Goal: Task Accomplishment & Management: Manage account settings

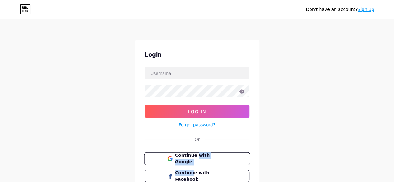
drag, startPoint x: 190, startPoint y: 166, endPoint x: 194, endPoint y: 160, distance: 7.5
click at [194, 160] on div "Continue with Google Continue with Facebook Continue with Apple" at bounding box center [197, 176] width 105 height 47
click at [194, 159] on span "Continue with Google" at bounding box center [201, 158] width 52 height 13
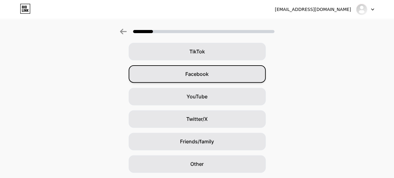
scroll to position [91, 0]
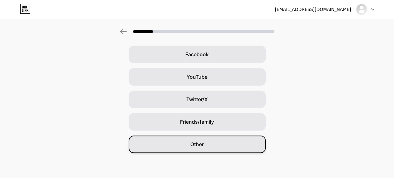
click at [209, 147] on div "Other" at bounding box center [197, 143] width 137 height 17
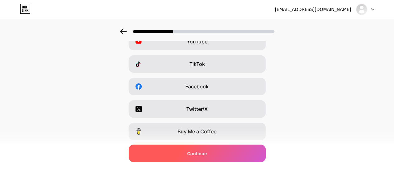
scroll to position [62, 0]
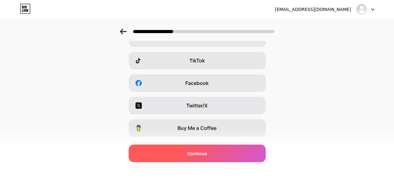
click at [209, 149] on div "Continue" at bounding box center [197, 152] width 137 height 17
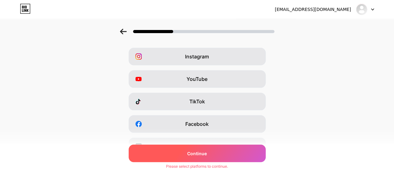
scroll to position [0, 0]
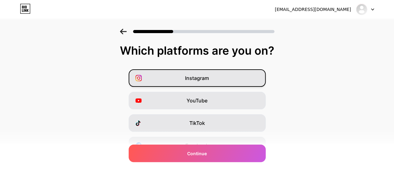
click at [217, 82] on div "Instagram" at bounding box center [197, 77] width 137 height 17
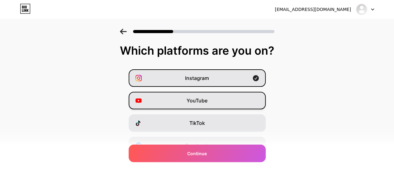
click at [221, 105] on div "YouTube" at bounding box center [197, 100] width 137 height 17
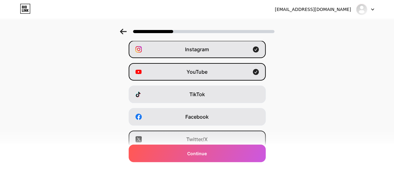
scroll to position [62, 0]
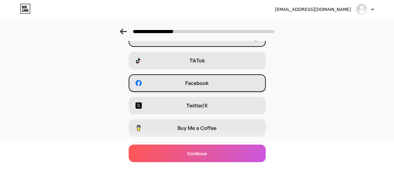
click at [222, 79] on div "Facebook" at bounding box center [197, 82] width 137 height 17
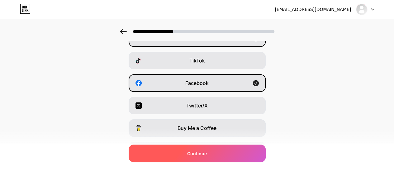
click at [191, 152] on span "Continue" at bounding box center [197, 153] width 20 height 7
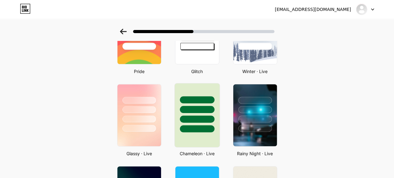
scroll to position [187, 0]
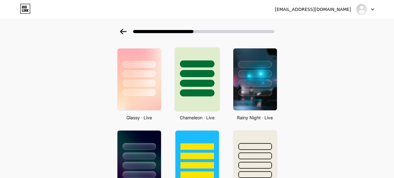
click at [215, 94] on div at bounding box center [197, 92] width 35 height 7
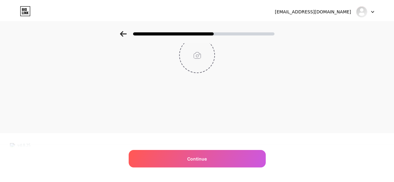
scroll to position [0, 0]
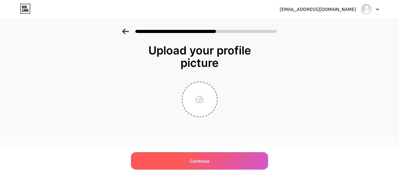
click at [211, 158] on div "Continue" at bounding box center [199, 160] width 137 height 17
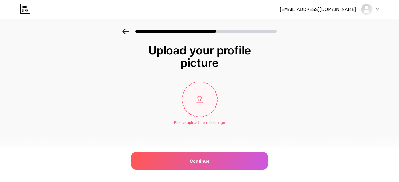
click at [199, 100] on input "file" at bounding box center [199, 99] width 35 height 35
type input "C:\fakepath\Evtl Logo.jpg"
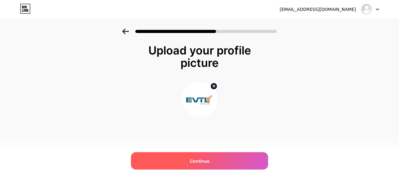
click at [195, 157] on div "Continue" at bounding box center [199, 160] width 137 height 17
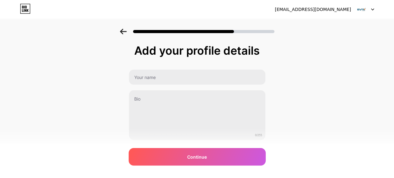
click at [196, 157] on span "Continue" at bounding box center [197, 156] width 20 height 7
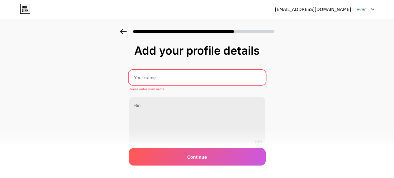
click at [196, 80] on input "text" at bounding box center [196, 77] width 137 height 15
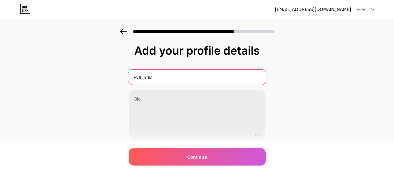
click at [197, 85] on div "Evtl India 0/255" at bounding box center [197, 104] width 137 height 71
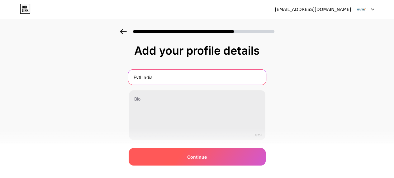
type input "Evtl India"
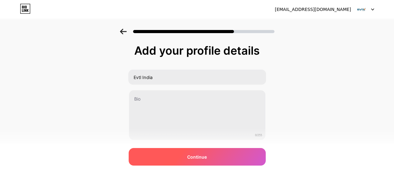
click at [225, 151] on div "Continue" at bounding box center [197, 156] width 137 height 17
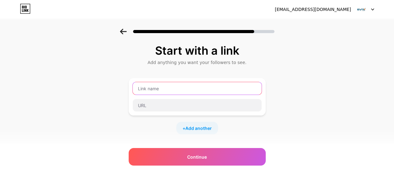
click at [183, 92] on input "text" at bounding box center [197, 88] width 129 height 12
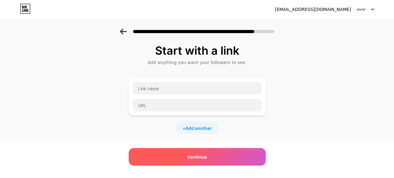
click at [213, 156] on div "Continue" at bounding box center [197, 156] width 137 height 17
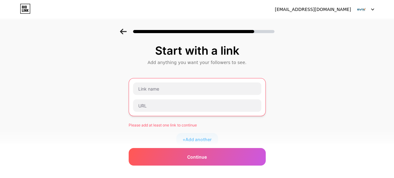
click at [156, 77] on div "Start with a link Add anything you want your followers to see. Please add at le…" at bounding box center [197, 136] width 137 height 184
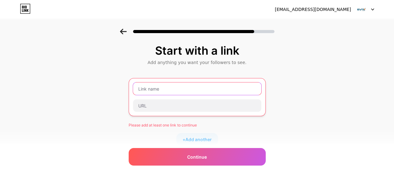
click at [161, 84] on input "text" at bounding box center [197, 88] width 128 height 12
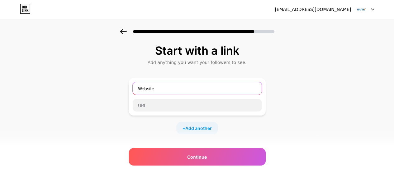
type input "Website"
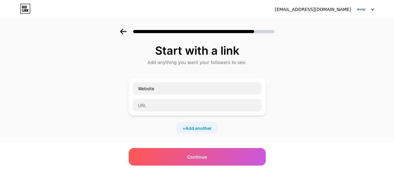
click at [157, 99] on div at bounding box center [198, 105] width 130 height 13
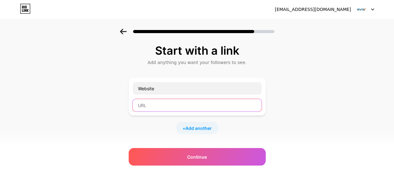
click at [159, 99] on input "text" at bounding box center [197, 105] width 129 height 12
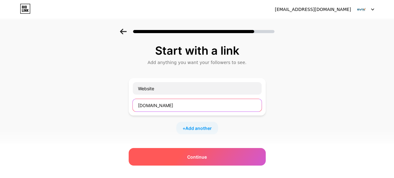
type input "[DOMAIN_NAME]"
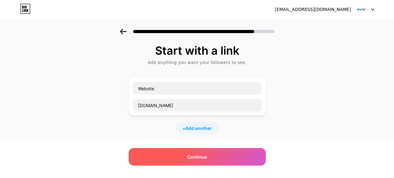
click at [214, 155] on div "Continue" at bounding box center [197, 156] width 137 height 17
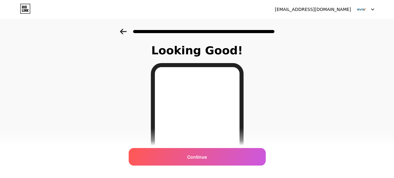
click at [214, 155] on div "Continue" at bounding box center [197, 156] width 137 height 17
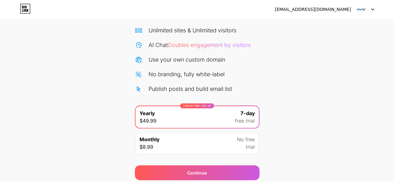
scroll to position [37, 0]
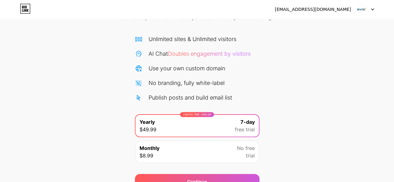
click at [196, 138] on div "LIMITED TIME : 50% off Yearly $49.99 7-day free trial Monthly $8.99 No free tri…" at bounding box center [197, 140] width 125 height 52
click at [203, 146] on div "Monthly $8.99 No free trial" at bounding box center [197, 152] width 123 height 22
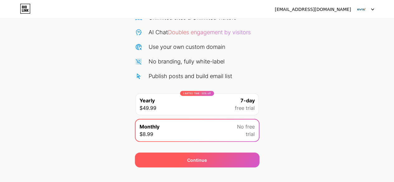
scroll to position [68, 0]
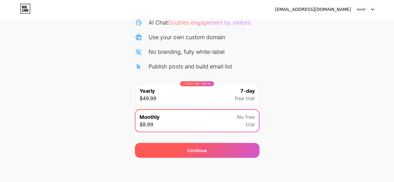
click at [242, 151] on div "Continue" at bounding box center [197, 150] width 125 height 15
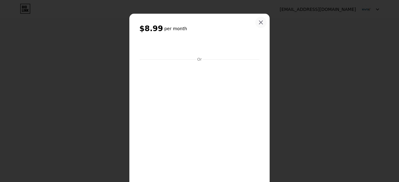
click at [262, 19] on div at bounding box center [260, 22] width 11 height 11
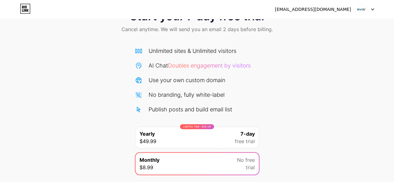
scroll to position [0, 0]
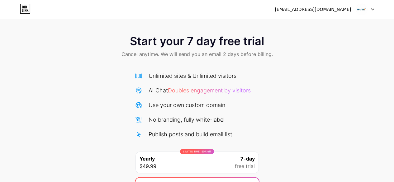
click at [315, 12] on div "[EMAIL_ADDRESS][DOMAIN_NAME]" at bounding box center [313, 9] width 76 height 7
click at [369, 9] on div at bounding box center [365, 9] width 18 height 11
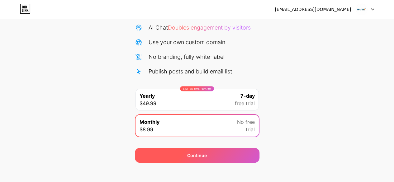
scroll to position [68, 0]
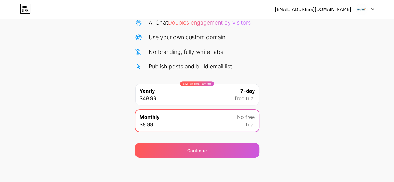
click at [165, 98] on div "LIMITED TIME : 50% off Yearly $49.99 7-day free trial" at bounding box center [197, 95] width 123 height 22
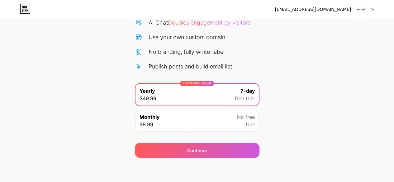
click at [95, 38] on div "Start your 7 day free trial Cancel anytime. We will send you an email 2 days be…" at bounding box center [197, 59] width 394 height 197
drag, startPoint x: 191, startPoint y: 96, endPoint x: 198, endPoint y: 109, distance: 15.1
click at [193, 101] on div "LIMITED TIME : 50% off Yearly $49.99 7-day free trial" at bounding box center [197, 95] width 123 height 22
click at [210, 122] on div "Monthly $8.99 No free trial" at bounding box center [197, 121] width 123 height 22
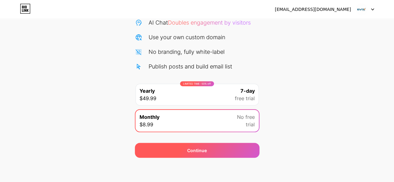
click at [225, 145] on div "Continue" at bounding box center [197, 150] width 125 height 15
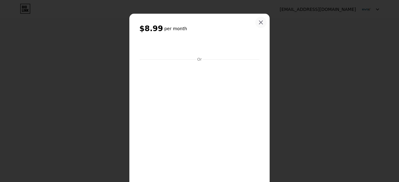
click at [259, 23] on icon at bounding box center [261, 22] width 5 height 5
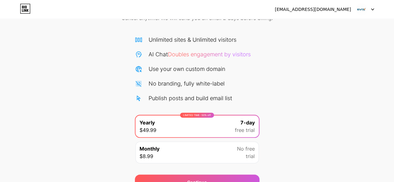
scroll to position [68, 0]
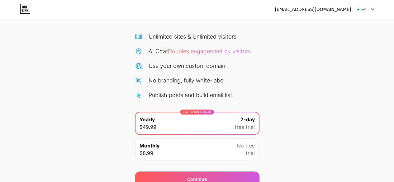
scroll to position [68, 0]
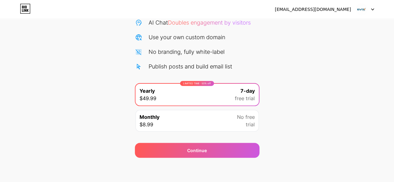
click at [160, 124] on div "Monthly $8.99 No free trial" at bounding box center [197, 121] width 123 height 22
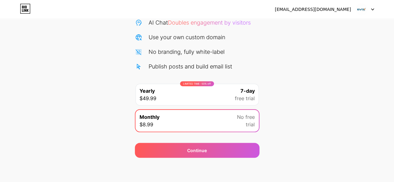
drag, startPoint x: 167, startPoint y: 154, endPoint x: 169, endPoint y: 157, distance: 4.7
click at [169, 157] on div "dipanshidubey12@gmail.com Logout Link Copied Start your 7 day free trial Cancel…" at bounding box center [197, 57] width 394 height 251
drag, startPoint x: 378, startPoint y: 7, endPoint x: 372, endPoint y: 7, distance: 5.9
click at [375, 7] on div "dipanshidubey12@gmail.com Logout" at bounding box center [197, 9] width 394 height 11
click at [367, 9] on img at bounding box center [362, 9] width 12 height 12
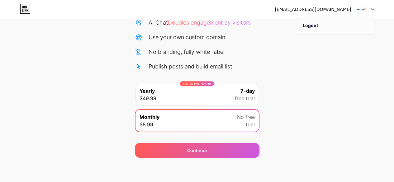
click at [341, 23] on li "Logout" at bounding box center [335, 25] width 77 height 17
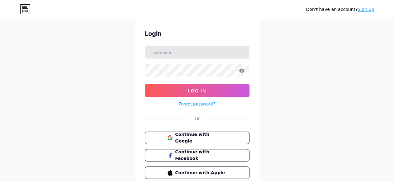
scroll to position [46, 0]
